Goal: Task Accomplishment & Management: Manage account settings

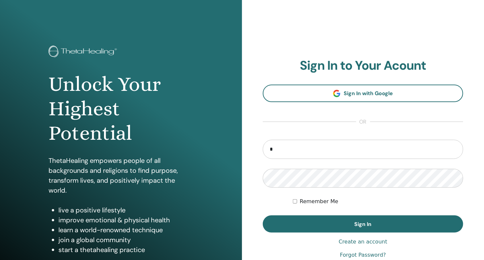
type input "**********"
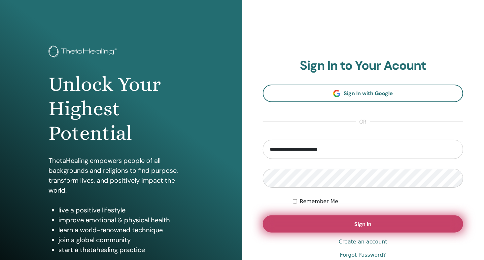
click at [354, 225] on button "Sign In" at bounding box center [363, 223] width 201 height 17
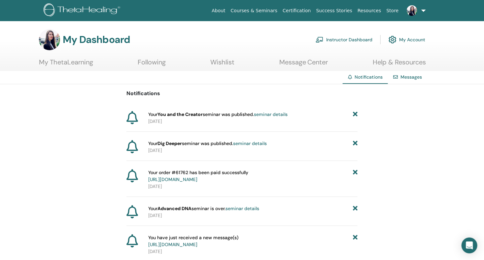
click at [413, 77] on link "Messages" at bounding box center [411, 77] width 21 height 6
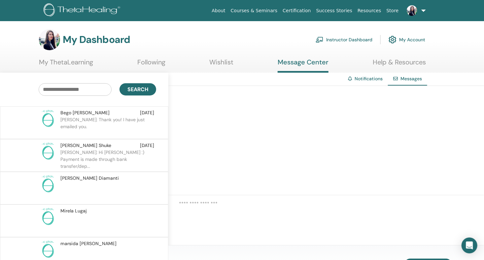
click at [344, 40] on link "Instructor Dashboard" at bounding box center [344, 39] width 57 height 15
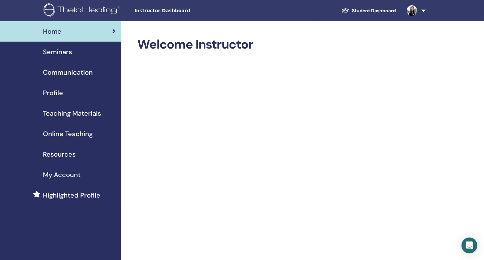
click at [51, 92] on span "Profile" at bounding box center [53, 93] width 20 height 10
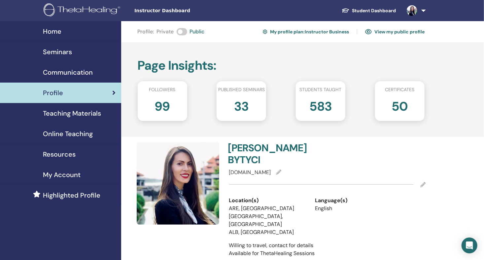
click at [60, 51] on span "Seminars" at bounding box center [57, 52] width 29 height 10
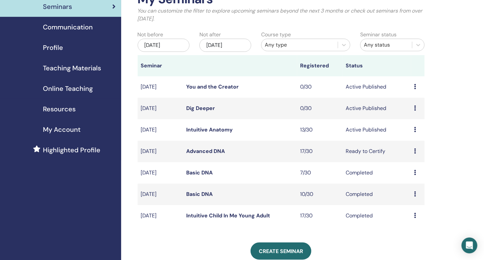
scroll to position [55, 0]
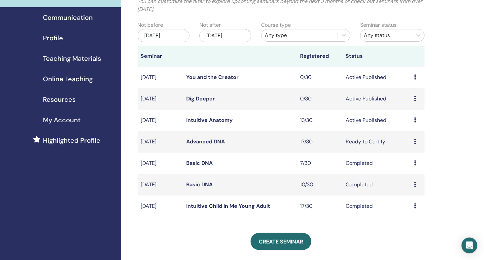
click at [216, 142] on link "Advanced DNA" at bounding box center [206, 141] width 39 height 7
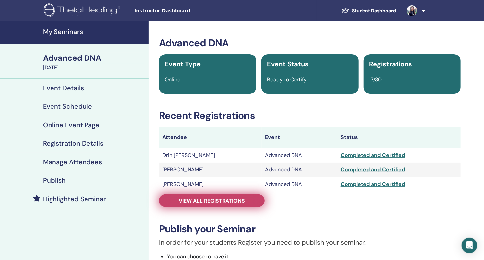
click at [189, 198] on span "View all registrations" at bounding box center [212, 200] width 66 height 7
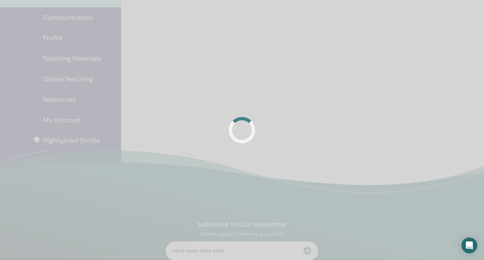
scroll to position [55, 0]
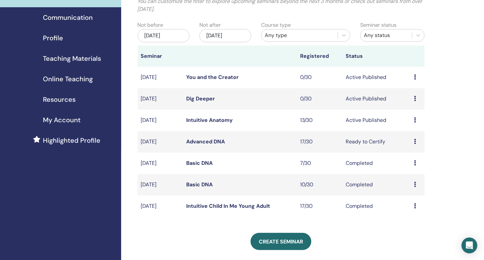
click at [197, 118] on link "Intuitive Anatomy" at bounding box center [210, 120] width 47 height 7
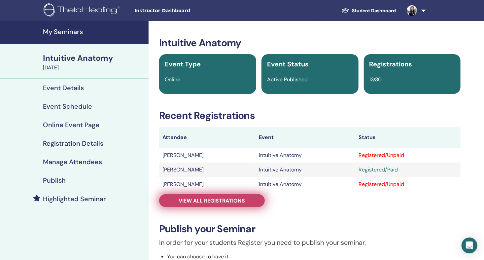
click at [200, 202] on span "View all registrations" at bounding box center [212, 200] width 66 height 7
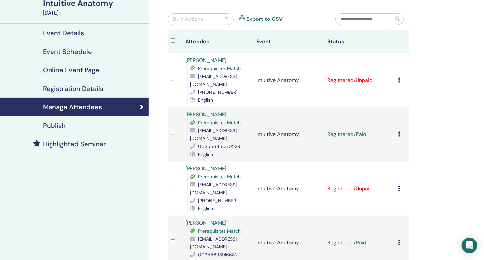
scroll to position [110, 0]
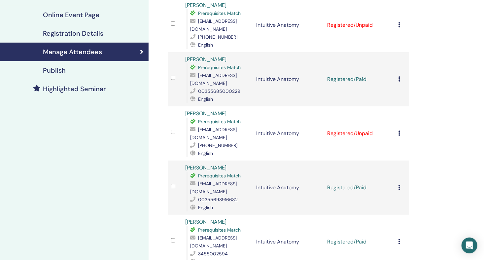
click at [399, 130] on icon at bounding box center [399, 132] width 2 height 5
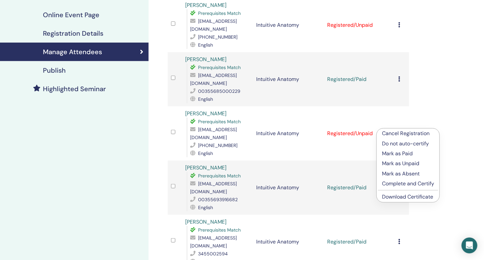
click at [405, 153] on p "Mark as Paid" at bounding box center [408, 154] width 52 height 8
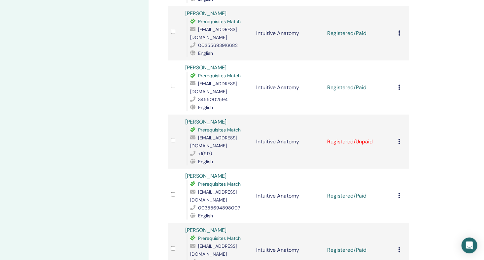
scroll to position [275, 0]
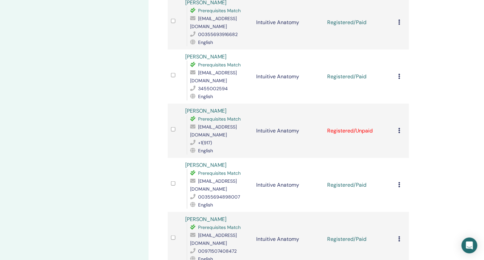
click at [400, 128] on icon at bounding box center [399, 130] width 2 height 5
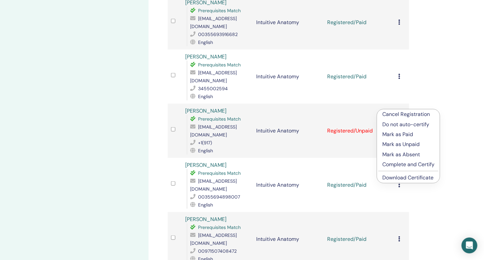
click at [400, 134] on p "Mark as Paid" at bounding box center [409, 134] width 52 height 8
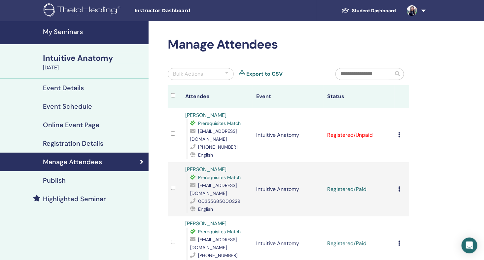
click at [68, 32] on h4 "My Seminars" at bounding box center [94, 32] width 102 height 8
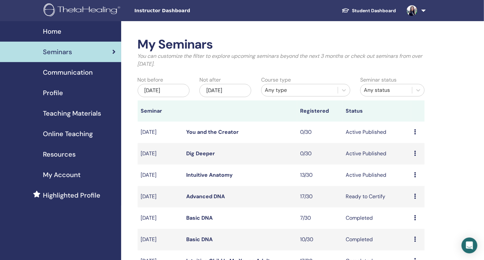
click at [415, 9] on img at bounding box center [412, 10] width 11 height 11
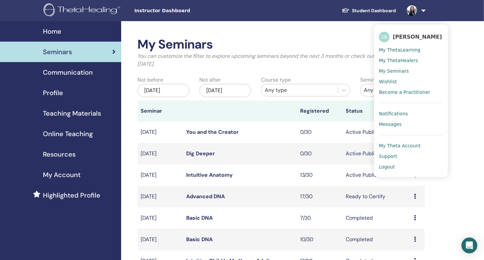
click at [389, 166] on span "Logout" at bounding box center [387, 167] width 16 height 6
